Goal: Find specific page/section: Find specific page/section

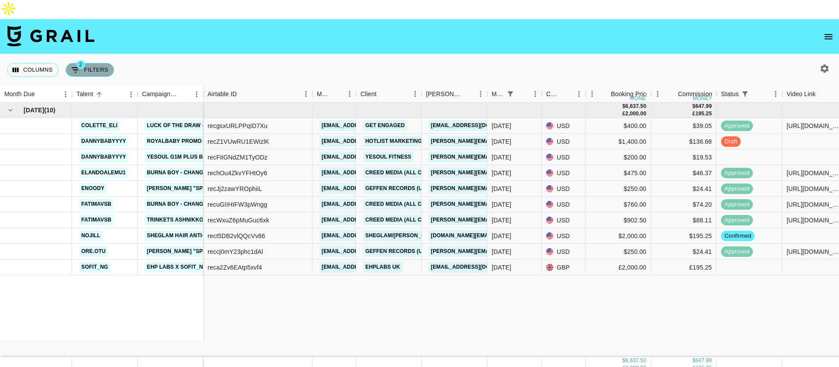
click at [100, 63] on button "2 Filters" at bounding box center [90, 70] width 49 height 14
select select "status"
select select "isNotAnyOf"
select select "monthDue2"
select select "[DATE]"
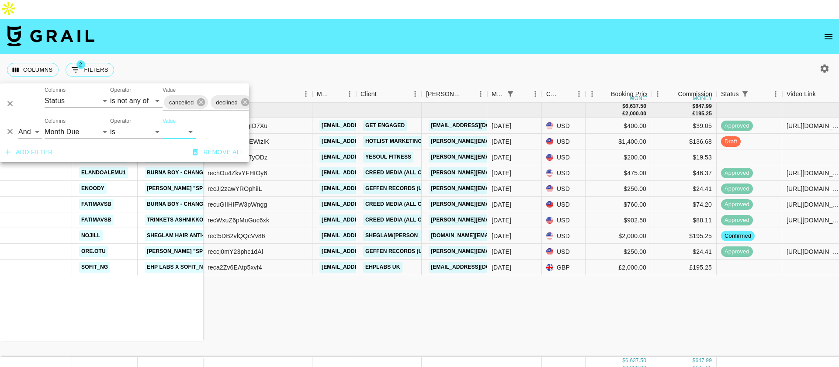
click at [302, 298] on div "[DATE] ( 10 ) colette_eli Luck of the Draw - [PERSON_NAME] dannybabyyyy Royalba…" at bounding box center [736, 230] width 1473 height 254
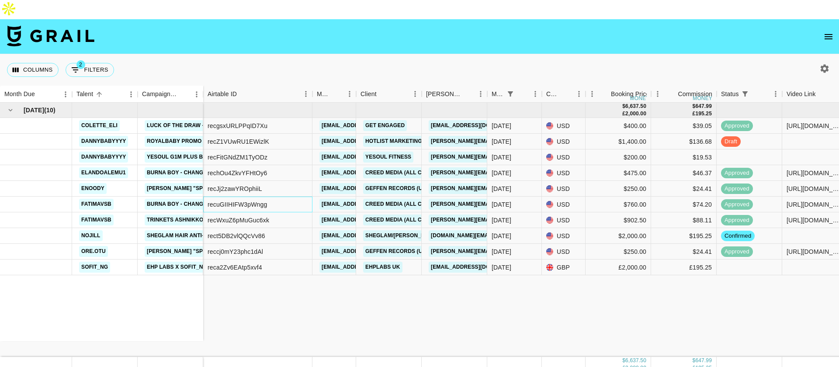
click at [242, 200] on div "recuGIIHIFW3pWngg" at bounding box center [237, 204] width 59 height 9
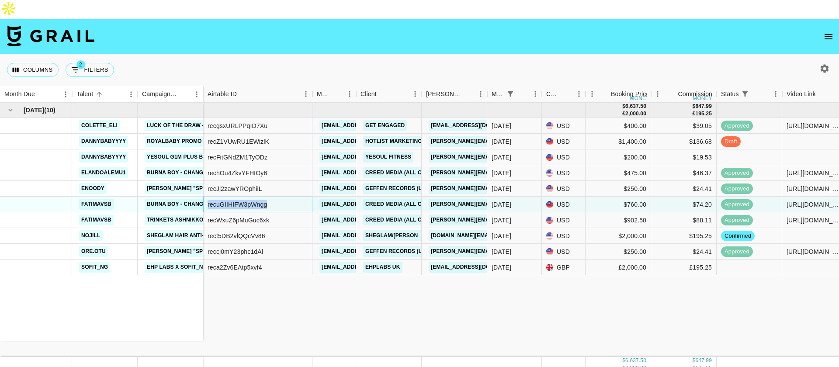
click at [242, 200] on div "recuGIIHIFW3pWngg" at bounding box center [237, 204] width 59 height 9
copy div "recuGIIHIFW3pWngg"
